Goal: Transaction & Acquisition: Purchase product/service

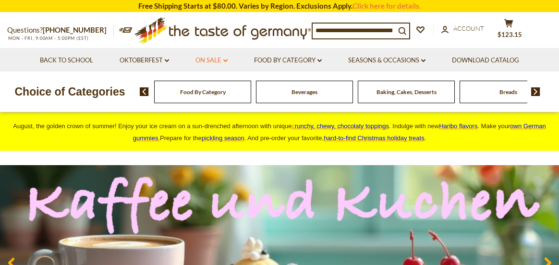
click at [218, 61] on link "On Sale dropdown_arrow" at bounding box center [212, 60] width 32 height 11
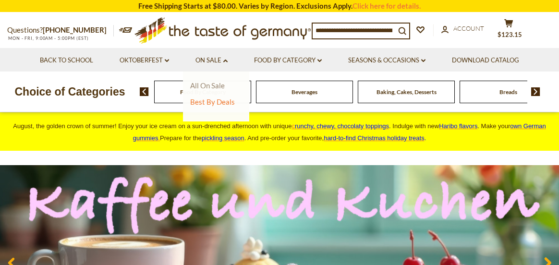
click at [220, 88] on link "All On Sale" at bounding box center [207, 85] width 35 height 9
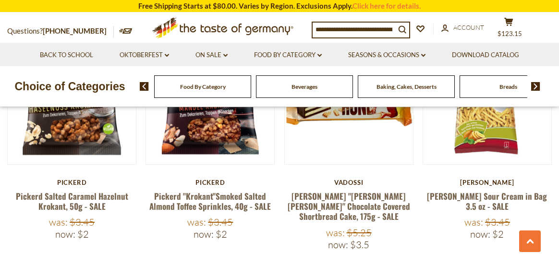
scroll to position [2258, 0]
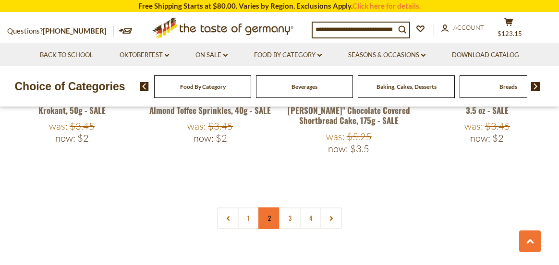
click at [271, 208] on link "2" at bounding box center [269, 219] width 22 height 22
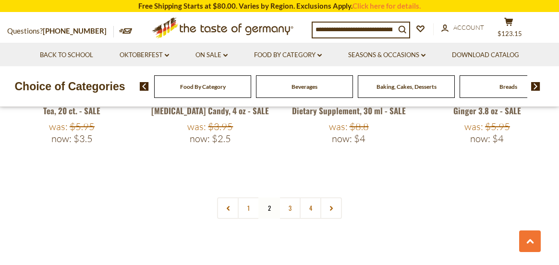
scroll to position [2241, 0]
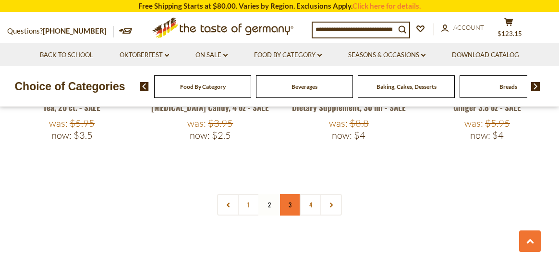
click at [292, 194] on link "3" at bounding box center [290, 205] width 22 height 22
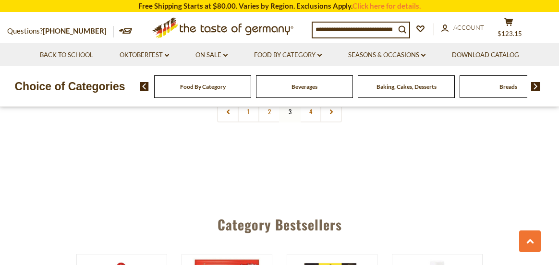
scroll to position [2337, 0]
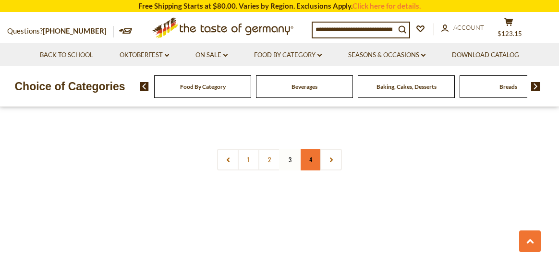
click at [312, 149] on link "4" at bounding box center [311, 160] width 22 height 22
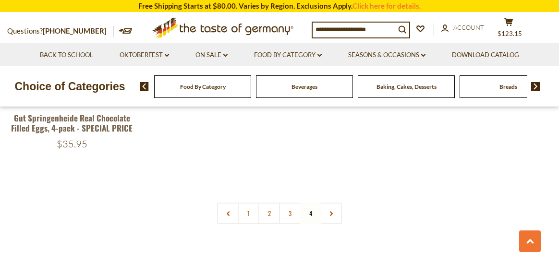
scroll to position [2241, 0]
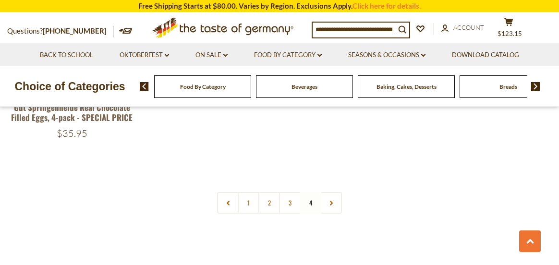
click at [534, 85] on img at bounding box center [535, 86] width 9 height 9
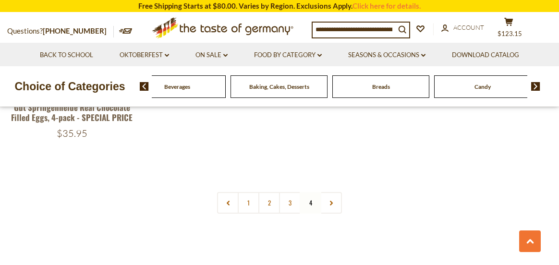
click at [534, 85] on img at bounding box center [535, 86] width 9 height 9
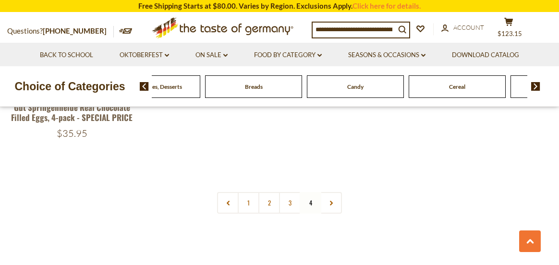
click at [534, 85] on img at bounding box center [535, 86] width 9 height 9
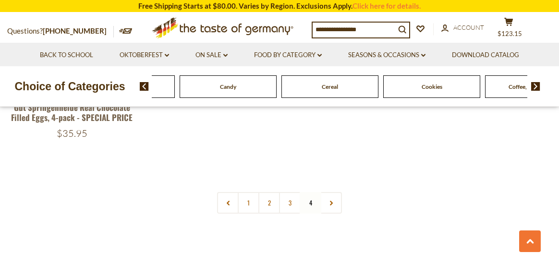
click at [534, 85] on img at bounding box center [535, 86] width 9 height 9
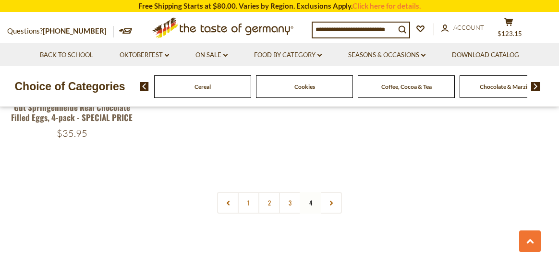
click at [534, 85] on img at bounding box center [535, 86] width 9 height 9
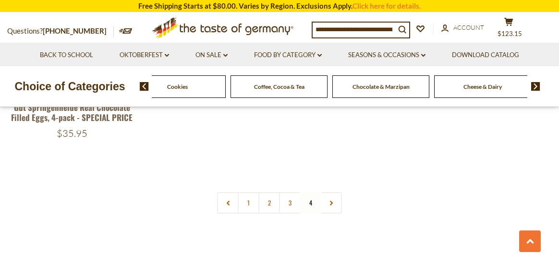
click at [534, 85] on img at bounding box center [535, 86] width 9 height 9
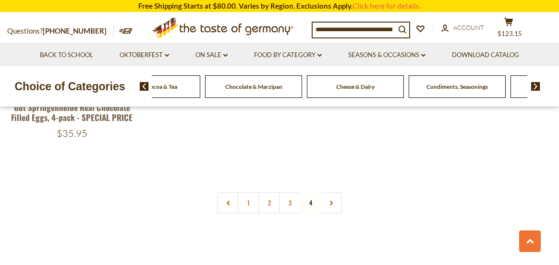
click at [445, 84] on span "Condiments, Seasonings" at bounding box center [457, 86] width 61 height 7
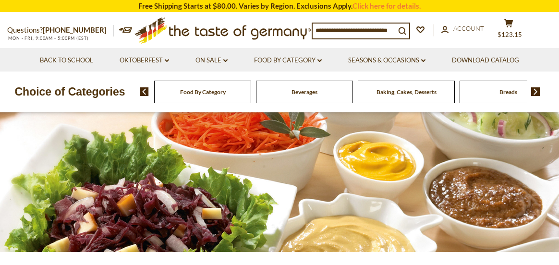
click at [343, 28] on input at bounding box center [354, 30] width 83 height 13
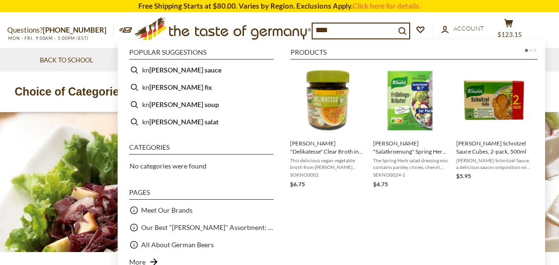
type input "*****"
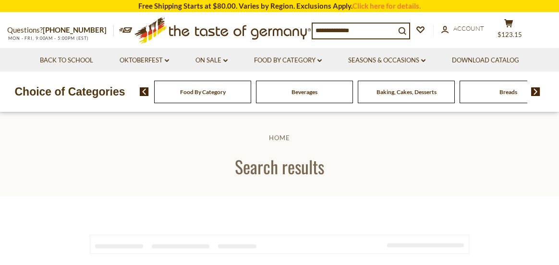
type input "*****"
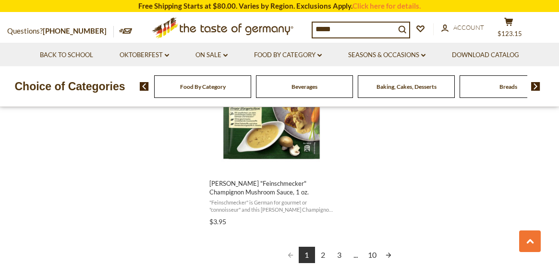
scroll to position [1778, 0]
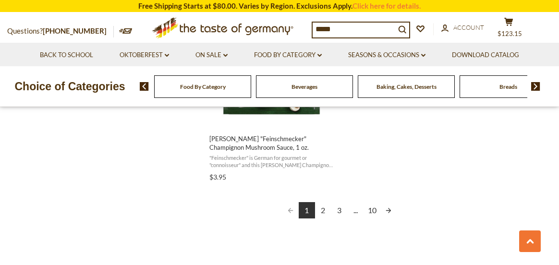
click at [324, 210] on link "2" at bounding box center [323, 210] width 16 height 16
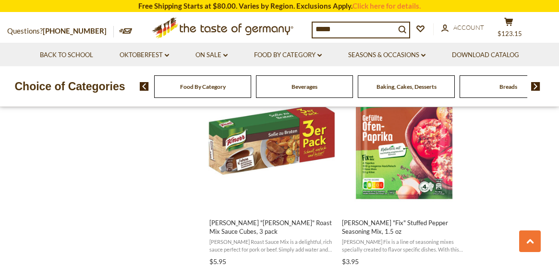
scroll to position [865, 0]
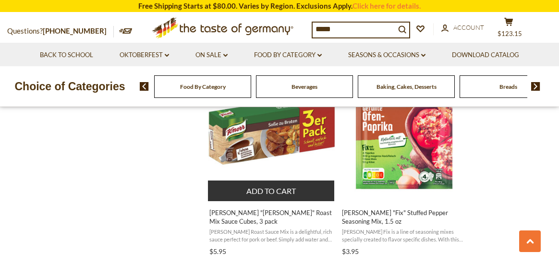
click at [278, 182] on button "Add to cart" at bounding box center [271, 191] width 126 height 21
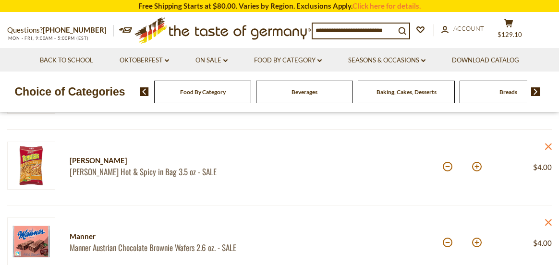
scroll to position [192, 0]
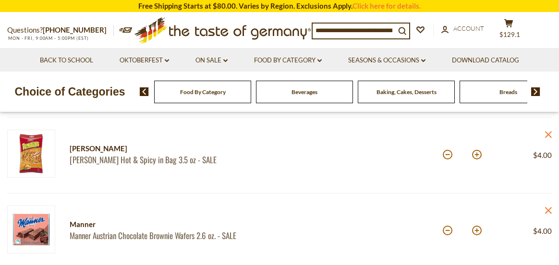
click at [353, 30] on input at bounding box center [354, 30] width 83 height 13
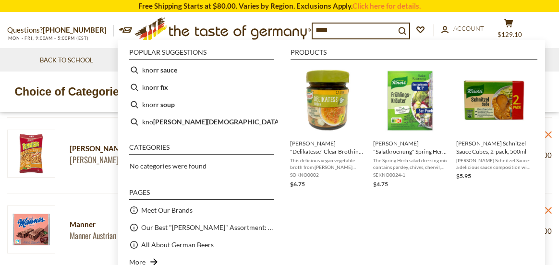
type input "*****"
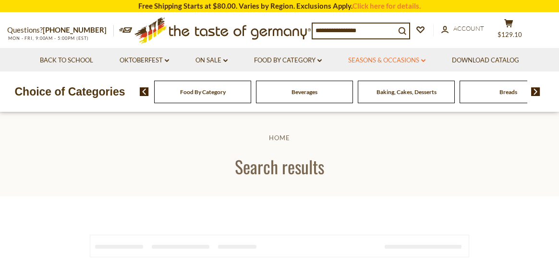
type input "*****"
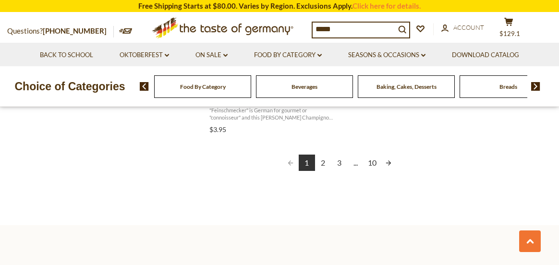
scroll to position [1778, 0]
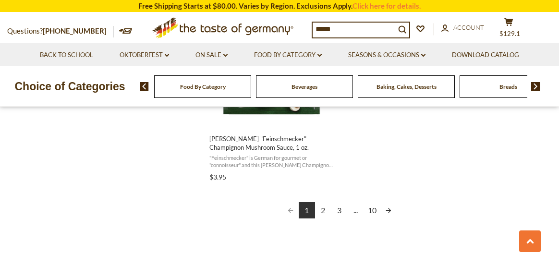
click at [322, 209] on link "2" at bounding box center [323, 210] width 16 height 16
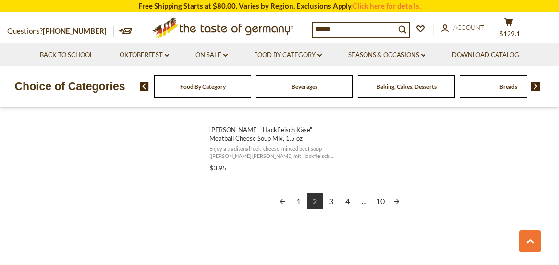
scroll to position [1826, 0]
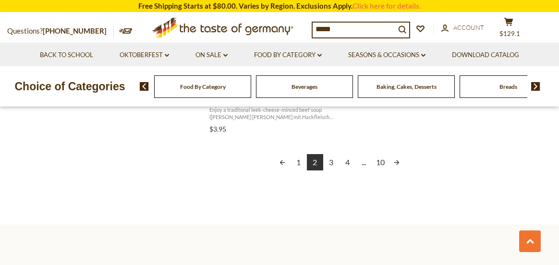
click at [332, 154] on link "3" at bounding box center [331, 162] width 16 height 16
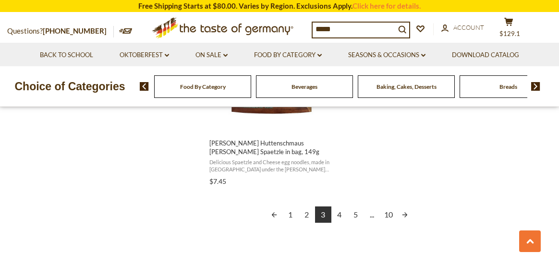
scroll to position [1778, 0]
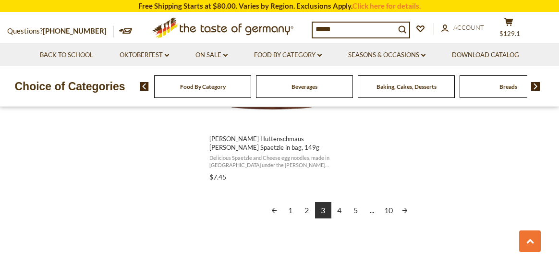
click at [338, 210] on link "4" at bounding box center [339, 210] width 16 height 16
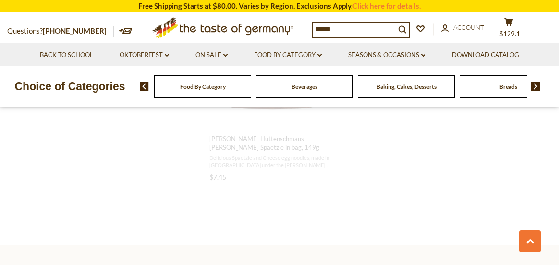
scroll to position [614, 0]
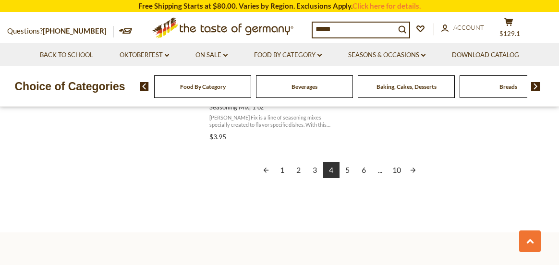
scroll to position [1826, 0]
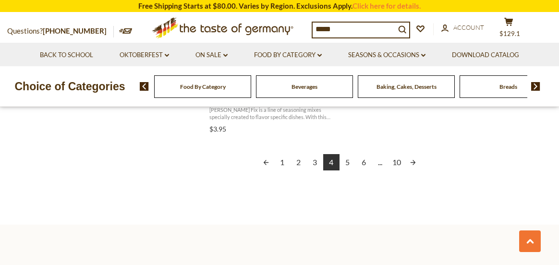
click at [347, 155] on link "5" at bounding box center [348, 162] width 16 height 16
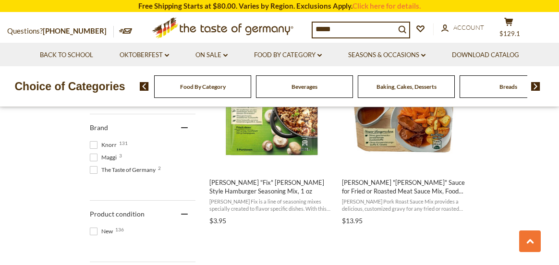
scroll to position [480, 0]
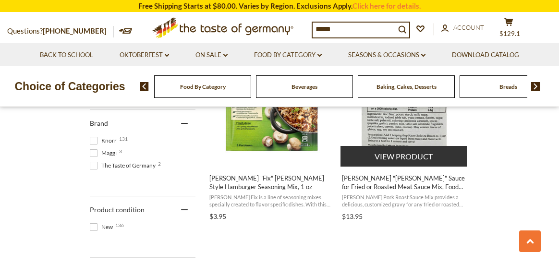
click at [412, 155] on button "View product" at bounding box center [404, 156] width 126 height 21
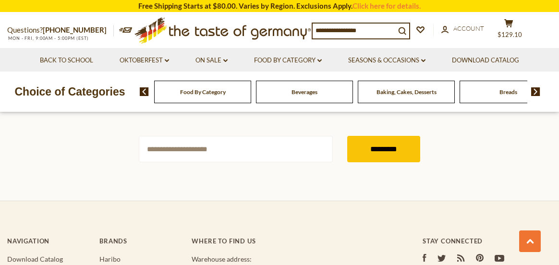
type input "*****"
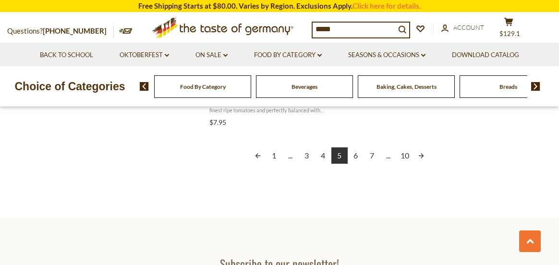
scroll to position [1826, 0]
click at [356, 156] on link "6" at bounding box center [356, 154] width 16 height 16
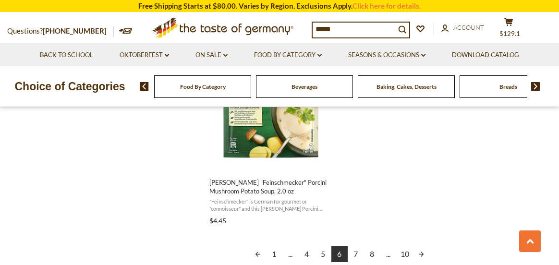
scroll to position [1778, 0]
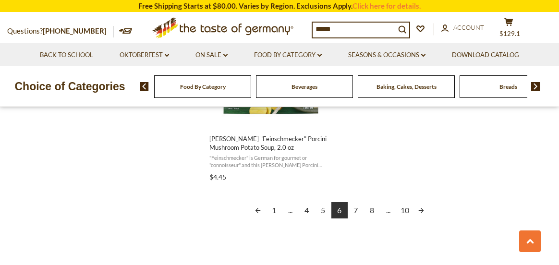
click at [356, 208] on link "7" at bounding box center [356, 210] width 16 height 16
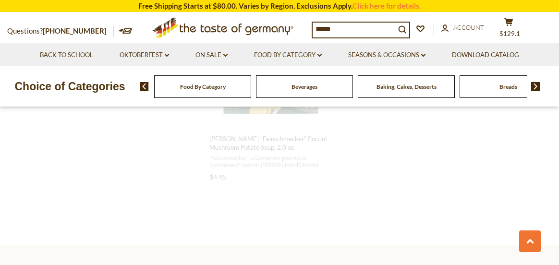
scroll to position [701, 0]
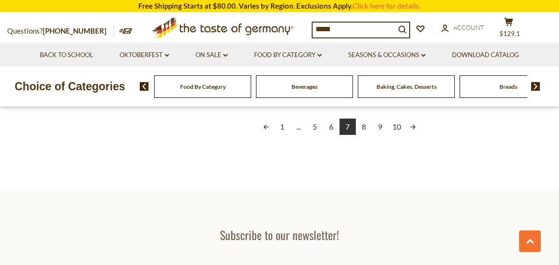
scroll to position [1874, 0]
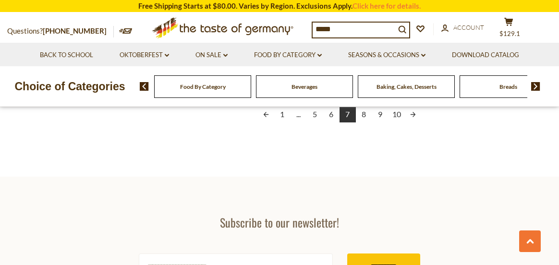
click at [365, 115] on link "8" at bounding box center [364, 114] width 16 height 16
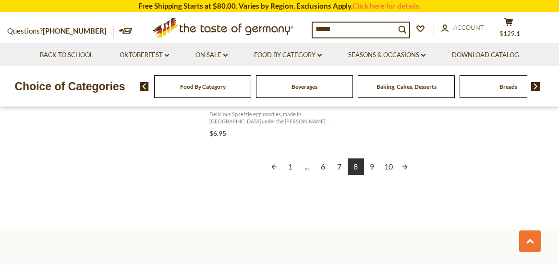
scroll to position [1826, 0]
click at [372, 154] on link "9" at bounding box center [372, 162] width 16 height 16
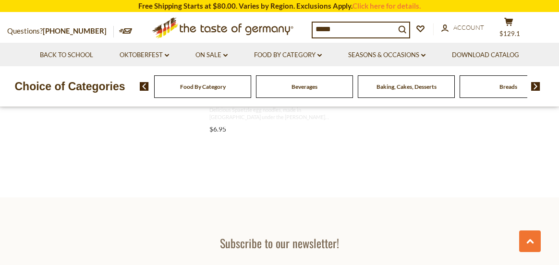
scroll to position [473, 0]
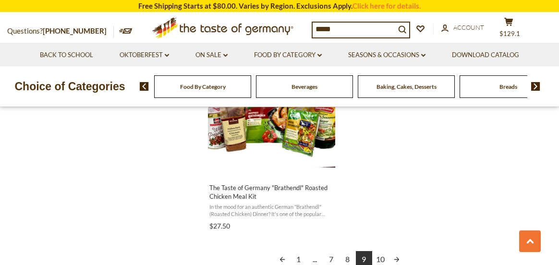
scroll to position [1778, 0]
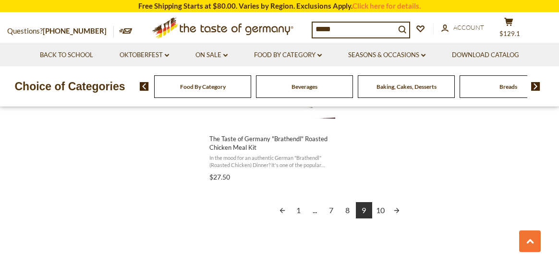
click at [381, 211] on link "10" at bounding box center [380, 210] width 16 height 16
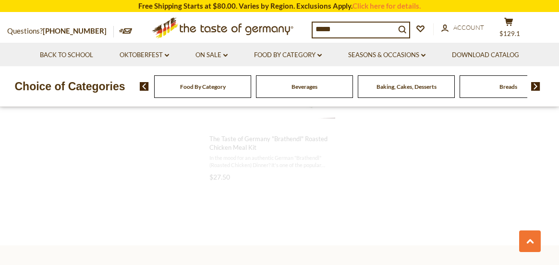
scroll to position [763, 0]
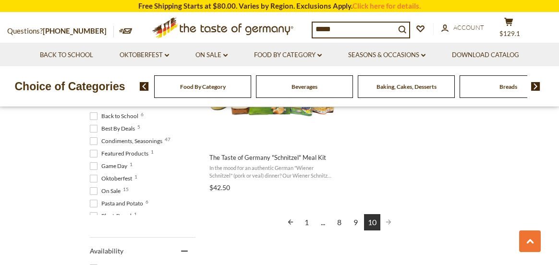
scroll to position [288, 0]
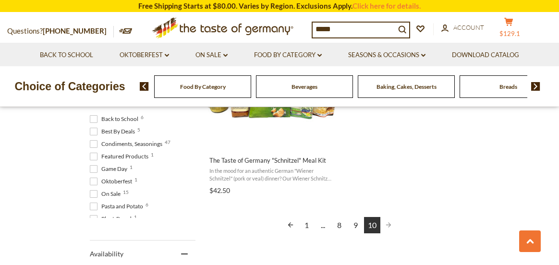
click at [518, 35] on span "$129.1" at bounding box center [510, 34] width 21 height 8
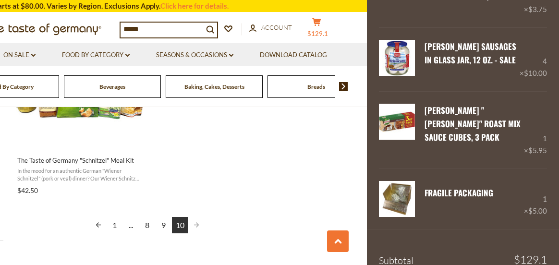
scroll to position [1077, 0]
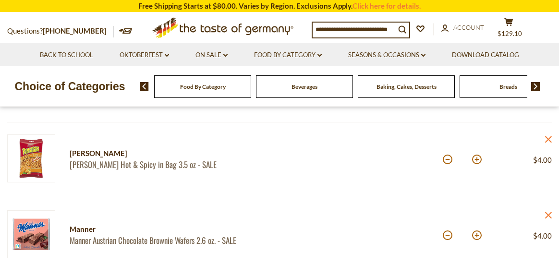
scroll to position [192, 0]
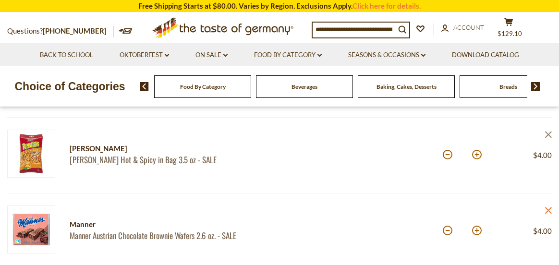
click at [551, 134] on icon "close" at bounding box center [548, 134] width 7 height 7
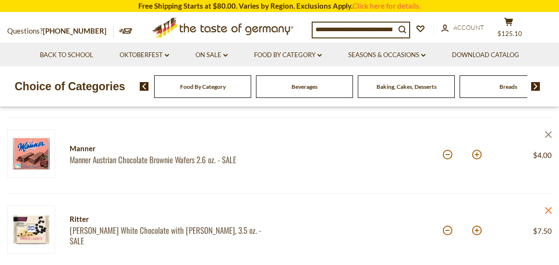
click at [549, 136] on icon "close" at bounding box center [548, 134] width 7 height 7
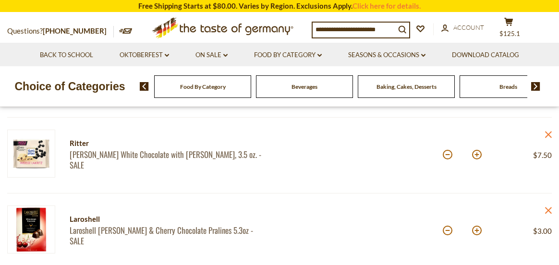
scroll to position [240, 0]
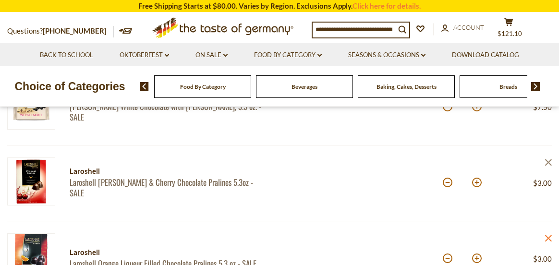
click at [547, 160] on icon "close" at bounding box center [548, 162] width 7 height 7
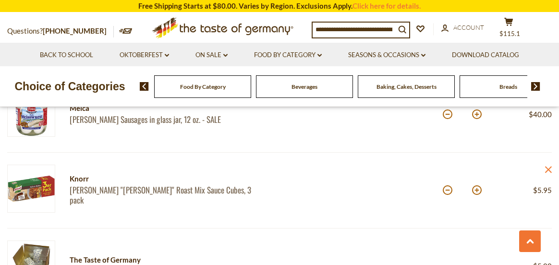
scroll to position [769, 0]
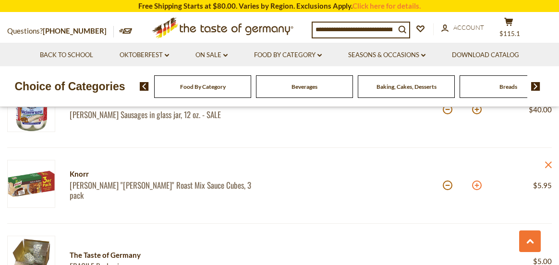
click at [474, 184] on button at bounding box center [477, 186] width 10 height 10
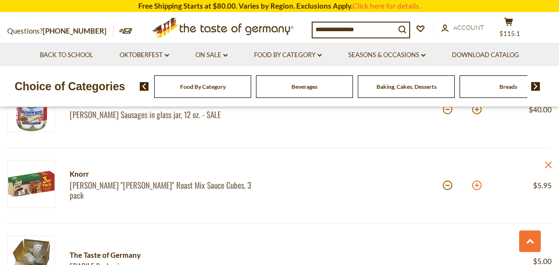
click at [474, 184] on button at bounding box center [477, 186] width 10 height 10
type input "*"
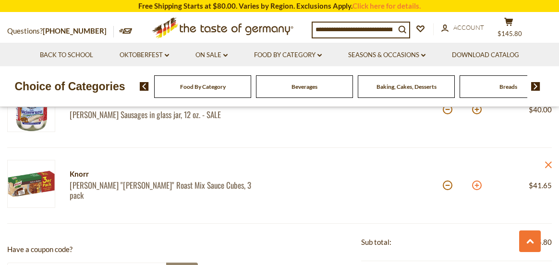
click at [479, 185] on button at bounding box center [477, 186] width 10 height 10
type input "*"
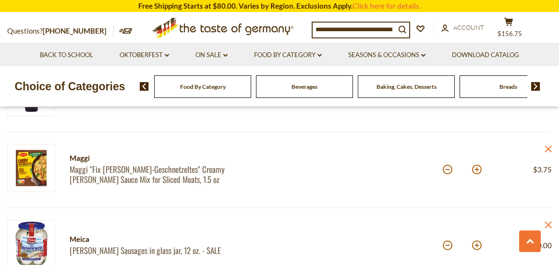
scroll to position [625, 0]
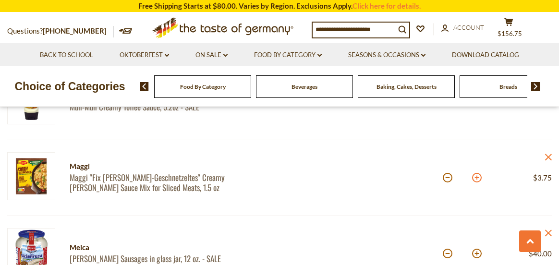
click at [479, 181] on button at bounding box center [477, 178] width 10 height 10
type input "*"
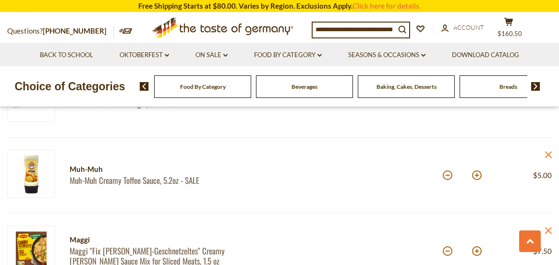
scroll to position [528, 0]
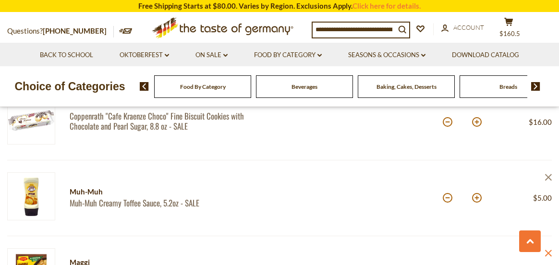
click at [549, 176] on icon "close" at bounding box center [548, 177] width 7 height 7
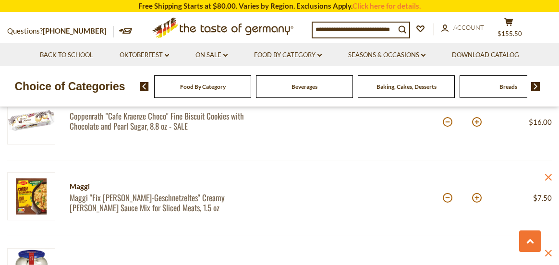
click at [549, 178] on icon at bounding box center [548, 177] width 7 height 7
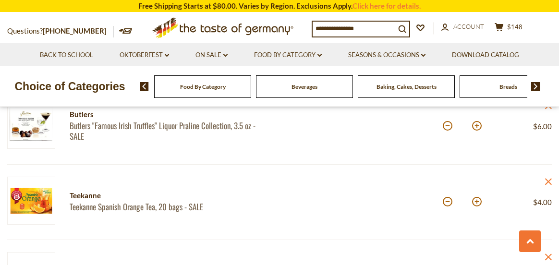
scroll to position [288, 0]
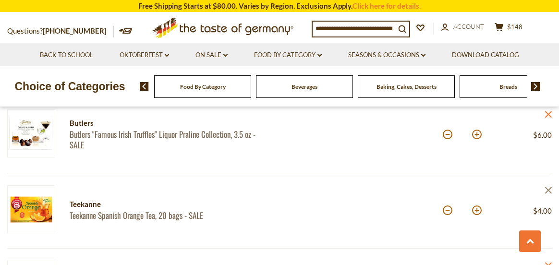
click at [550, 190] on icon "close" at bounding box center [548, 190] width 7 height 7
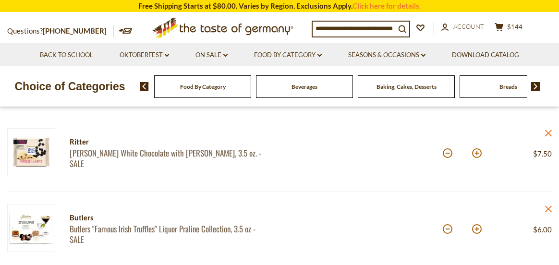
scroll to position [192, 0]
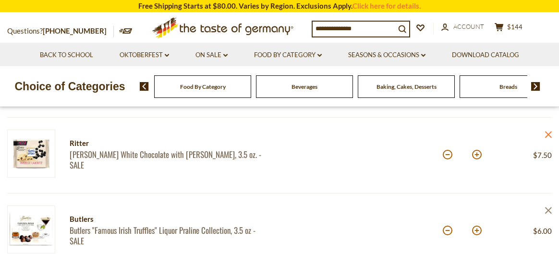
click at [547, 209] on icon "close" at bounding box center [548, 210] width 7 height 7
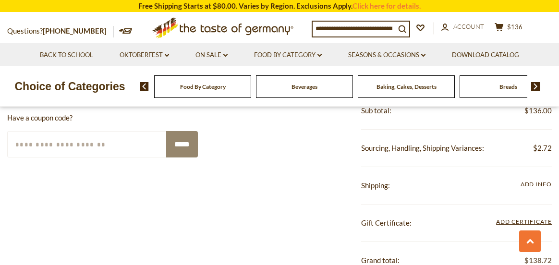
scroll to position [769, 0]
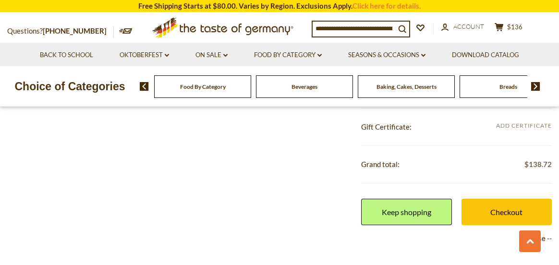
click at [534, 128] on span "Add Certificate" at bounding box center [524, 126] width 56 height 11
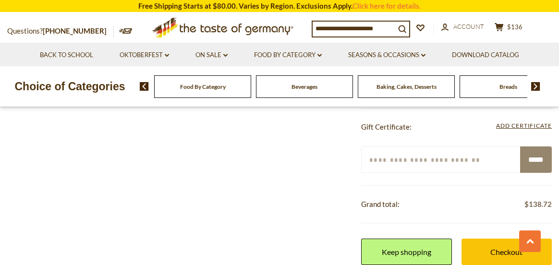
click at [239, 150] on div "**********" at bounding box center [279, 185] width 545 height 378
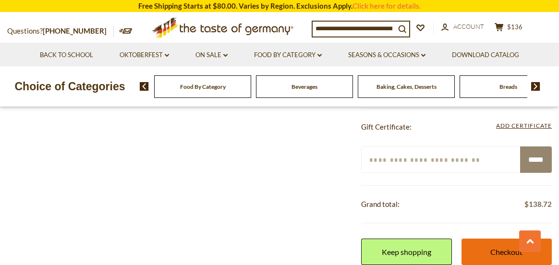
click at [497, 249] on link "Checkout" at bounding box center [507, 252] width 90 height 26
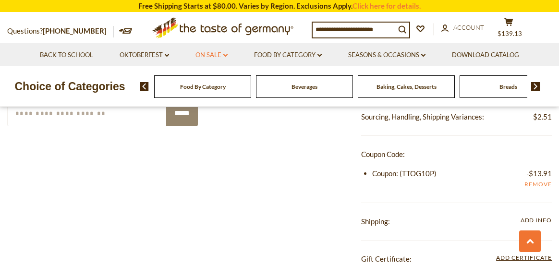
scroll to position [845, 0]
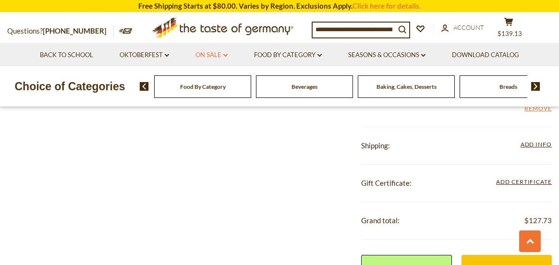
click at [211, 56] on link "On Sale dropdown_arrow" at bounding box center [212, 55] width 32 height 11
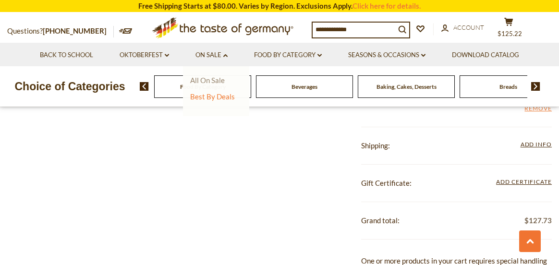
click at [210, 81] on link "All On Sale" at bounding box center [207, 80] width 35 height 9
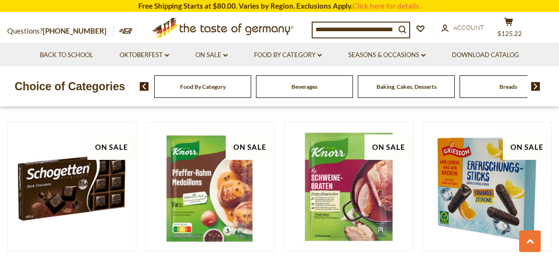
scroll to position [1057, 0]
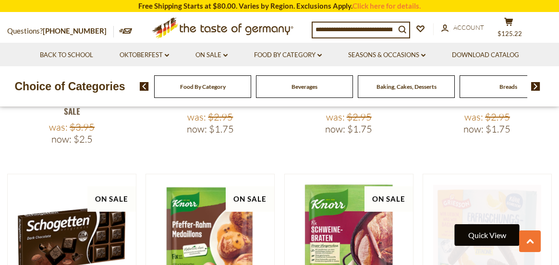
click at [492, 224] on button "Quick View" at bounding box center [487, 235] width 65 height 22
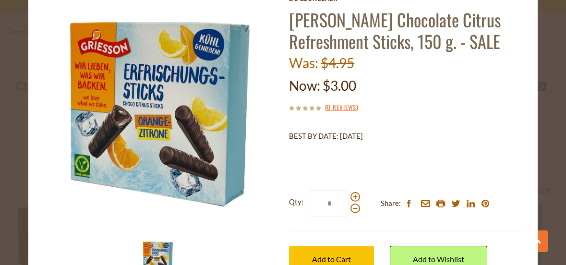
scroll to position [96, 0]
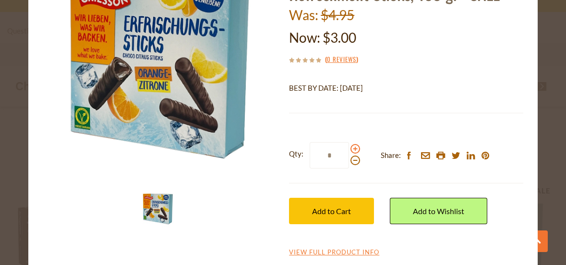
click at [351, 150] on span at bounding box center [356, 149] width 10 height 10
click at [349, 150] on input "*" at bounding box center [329, 155] width 39 height 26
click at [351, 150] on span at bounding box center [356, 149] width 10 height 10
click at [349, 150] on input "*" at bounding box center [329, 155] width 39 height 26
click at [351, 150] on span at bounding box center [356, 149] width 10 height 10
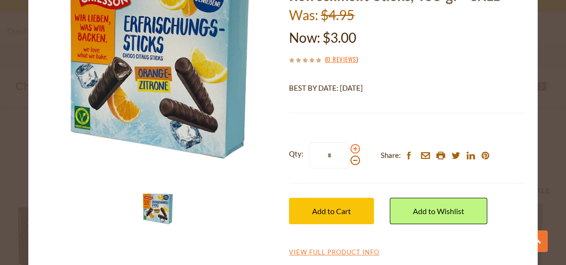
click at [349, 150] on input "*" at bounding box center [329, 155] width 39 height 26
click at [351, 150] on span at bounding box center [356, 149] width 10 height 10
click at [349, 150] on input "*" at bounding box center [329, 155] width 39 height 26
click at [351, 150] on span at bounding box center [356, 149] width 10 height 10
click at [349, 150] on input "*" at bounding box center [329, 155] width 39 height 26
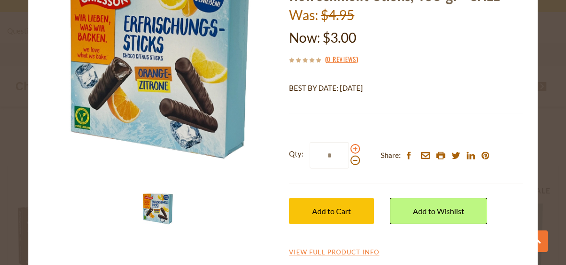
type input "*"
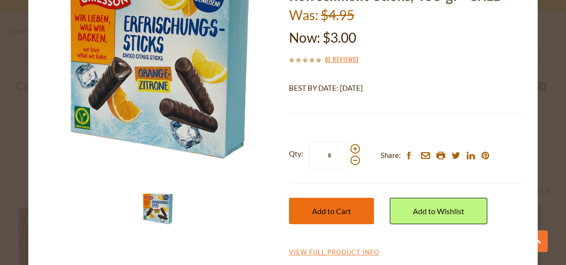
click at [326, 211] on span "Add to Cart" at bounding box center [331, 211] width 39 height 9
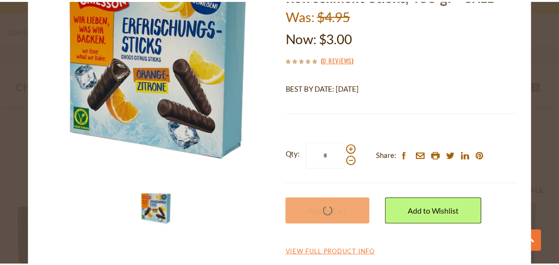
scroll to position [1057, 0]
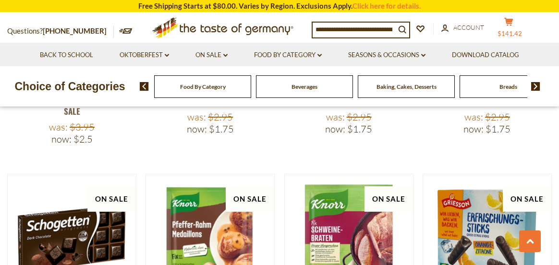
click at [513, 20] on icon at bounding box center [508, 22] width 9 height 8
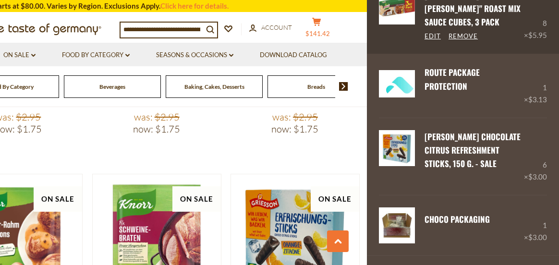
scroll to position [622, 0]
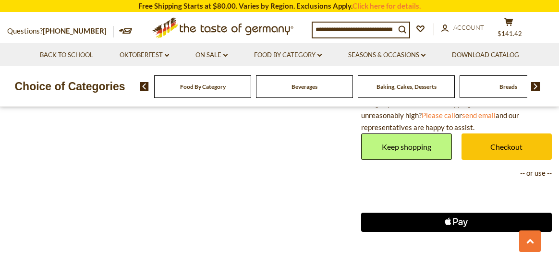
scroll to position [1105, 0]
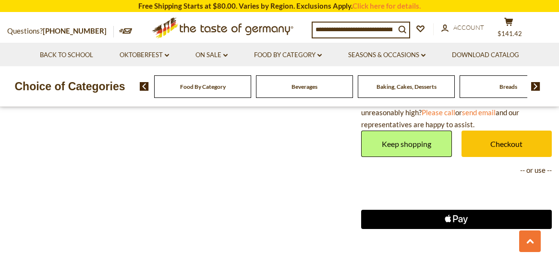
click at [462, 220] on icon "Apple Pay" at bounding box center [461, 219] width 4 height 5
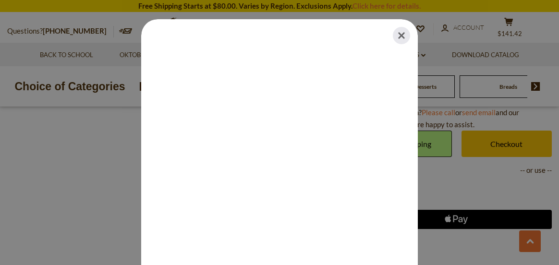
scroll to position [19, 0]
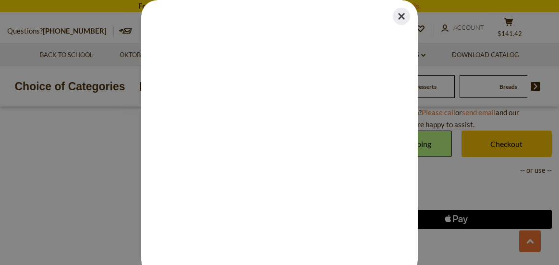
click at [397, 19] on button "Close" at bounding box center [401, 16] width 21 height 21
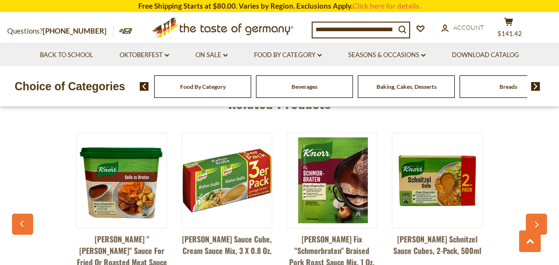
scroll to position [1345, 0]
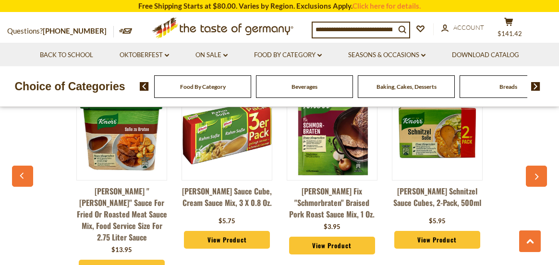
click at [128, 260] on link "View Product" at bounding box center [122, 269] width 86 height 18
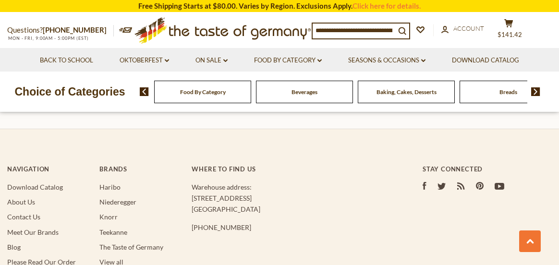
scroll to position [1528, 0]
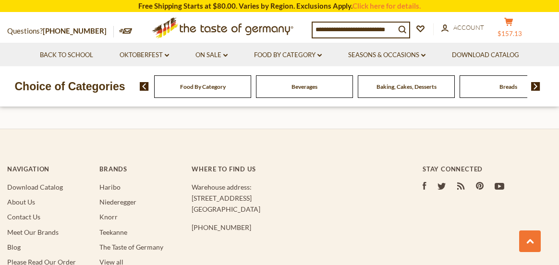
click at [515, 33] on span "$157.13" at bounding box center [510, 34] width 25 height 8
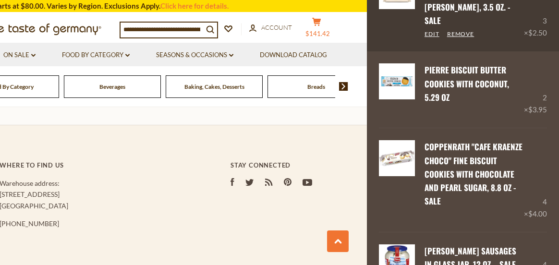
scroll to position [336, 0]
